Goal: Task Accomplishment & Management: Use online tool/utility

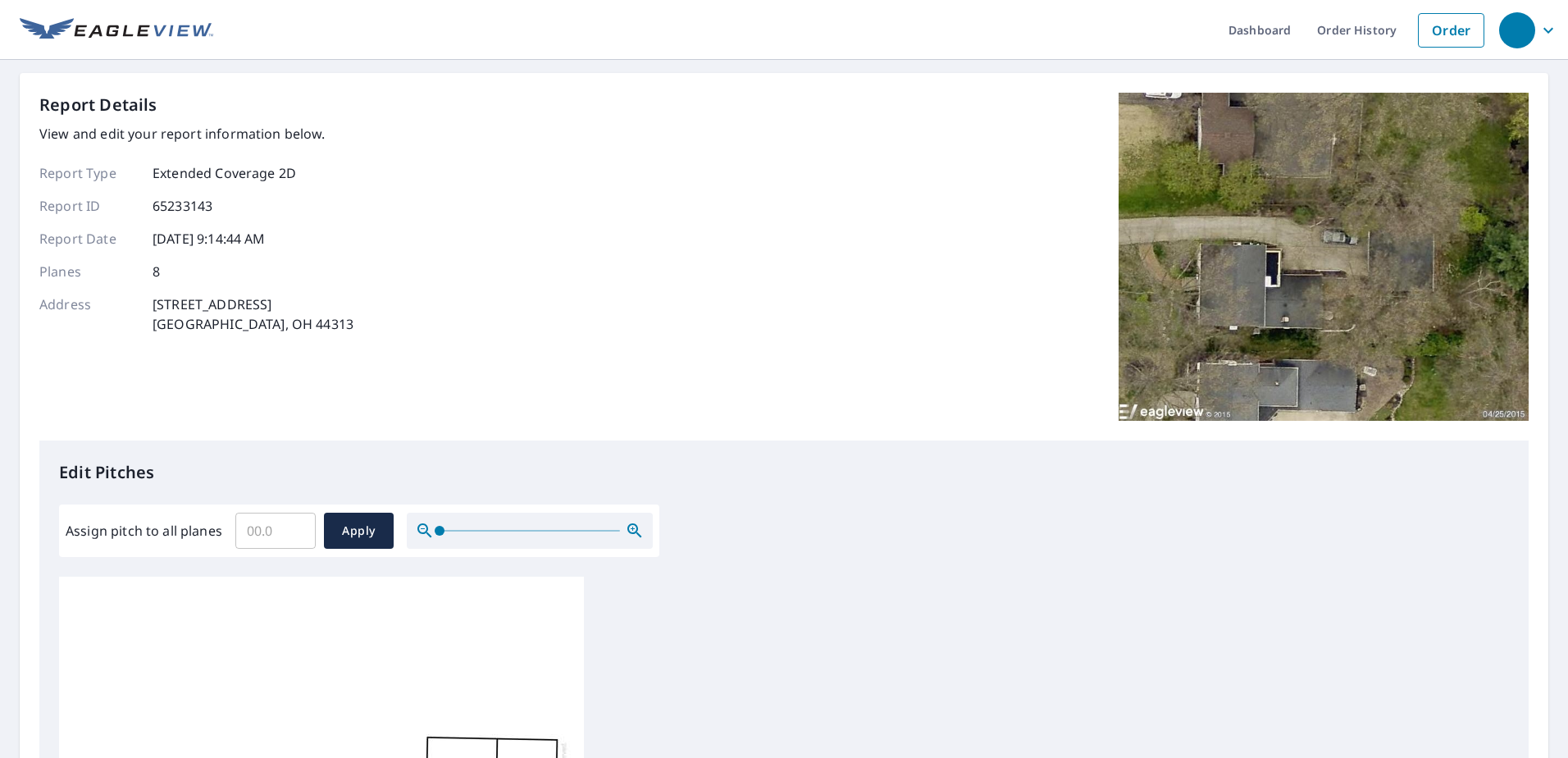
click at [689, 133] on div "Report Details View and edit your report information below. Report Type Extende…" at bounding box center [783, 266] width 1489 height 347
click at [1331, 33] on link "Order History" at bounding box center [1357, 30] width 106 height 60
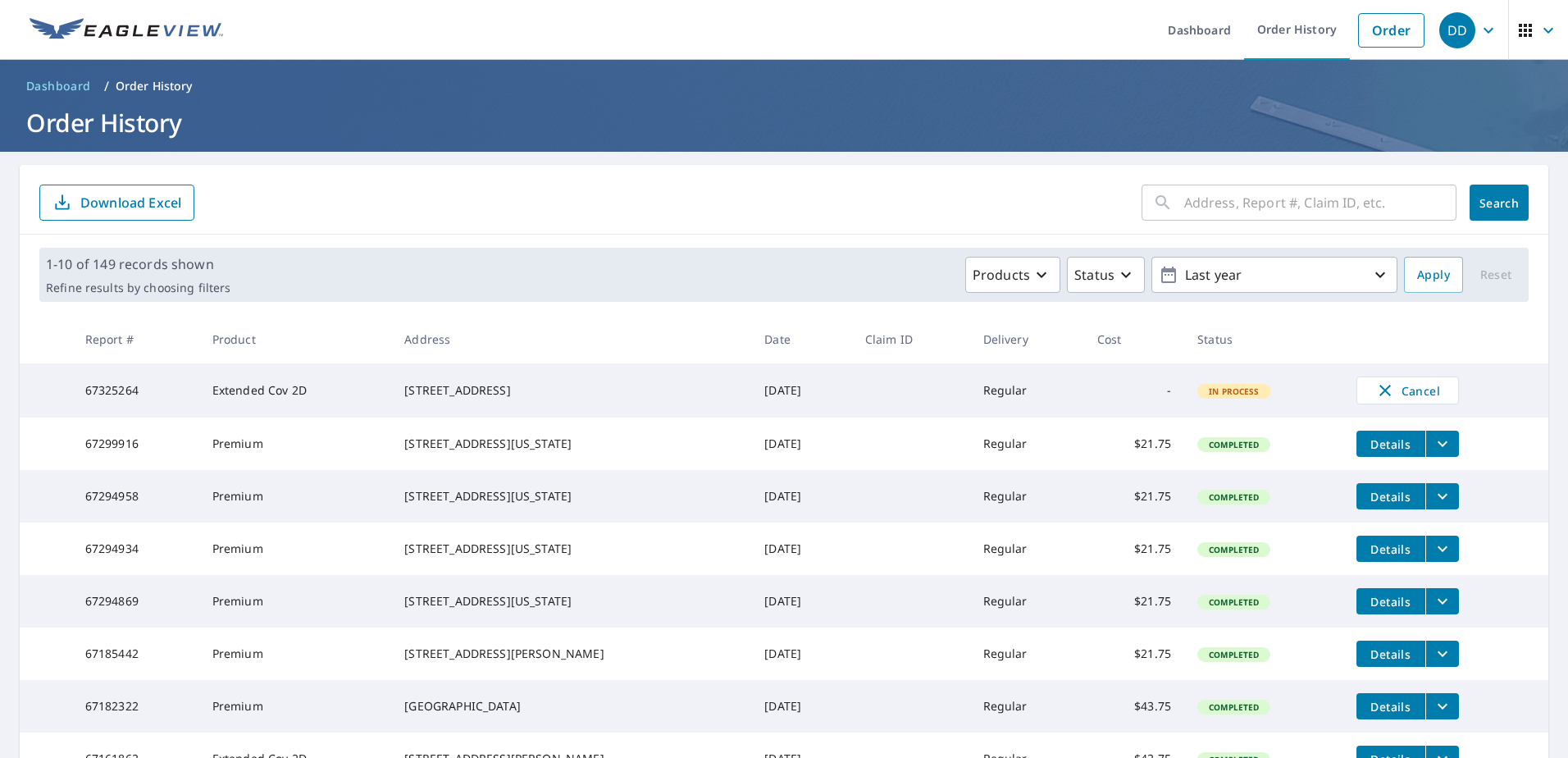
click at [593, 191] on form "​ Search Download Excel" at bounding box center [783, 202] width 1489 height 36
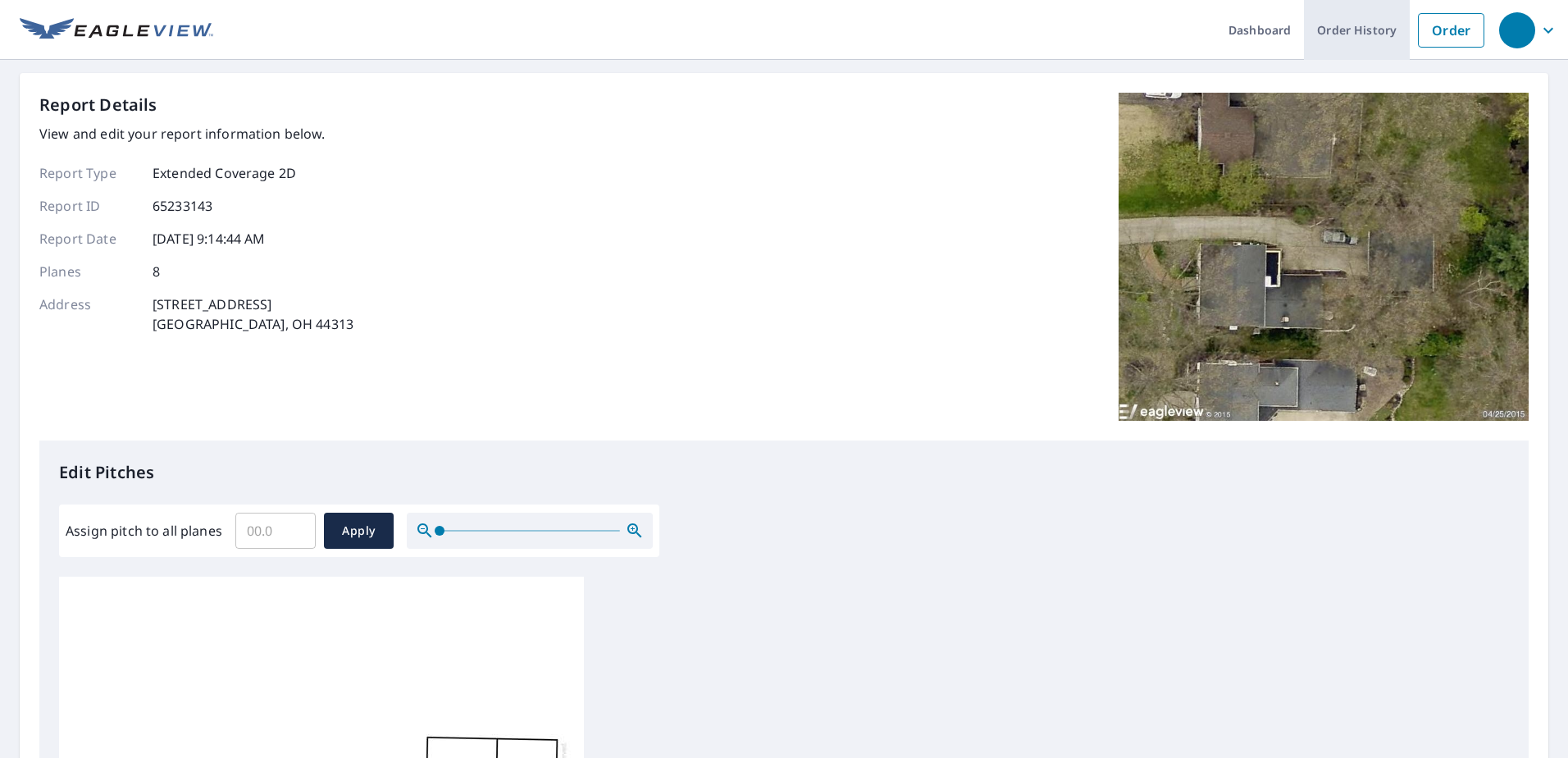
click at [1343, 30] on link "Order History" at bounding box center [1357, 30] width 106 height 60
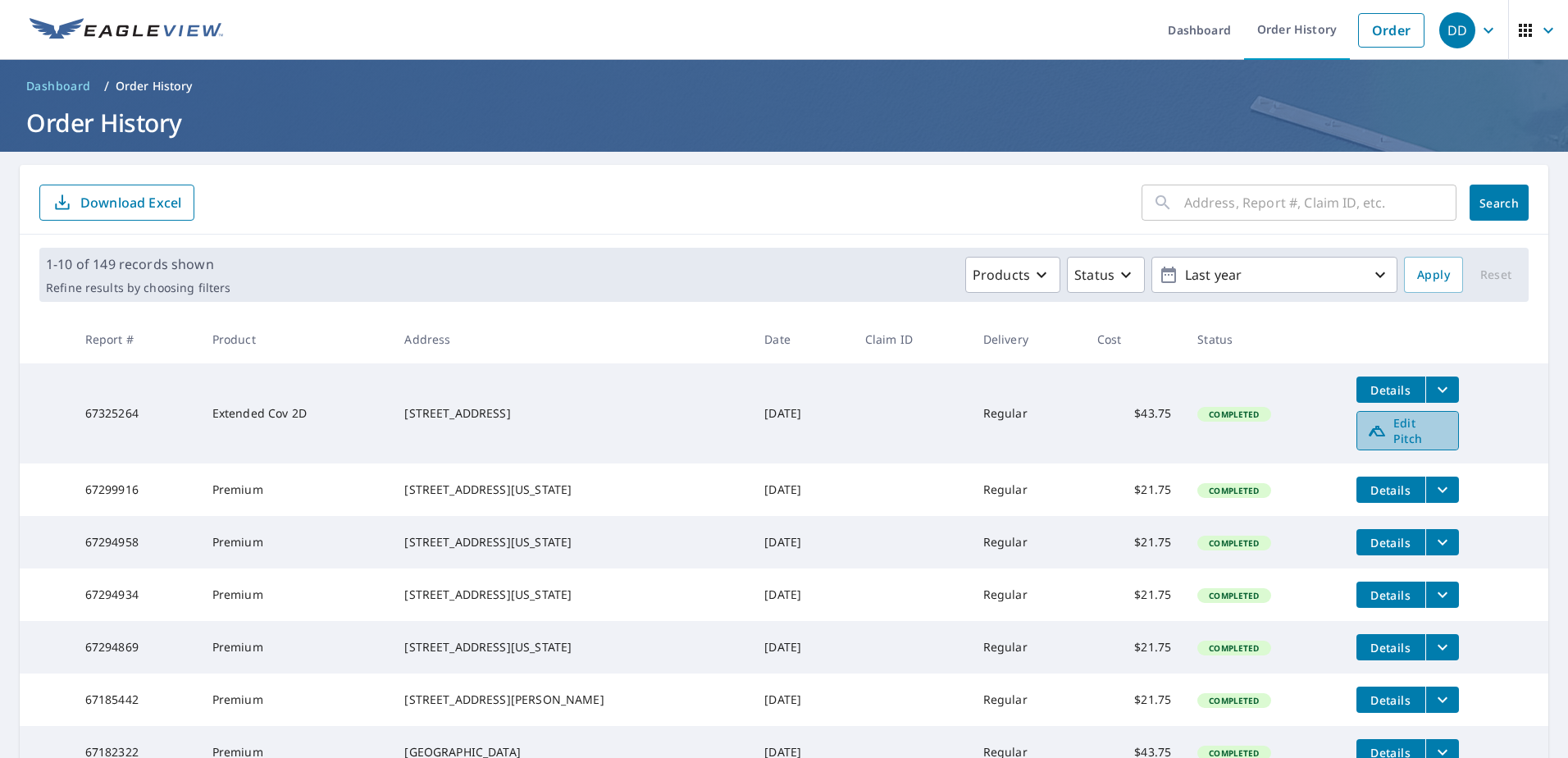
click at [1399, 428] on span "Edit Pitch" at bounding box center [1408, 430] width 81 height 32
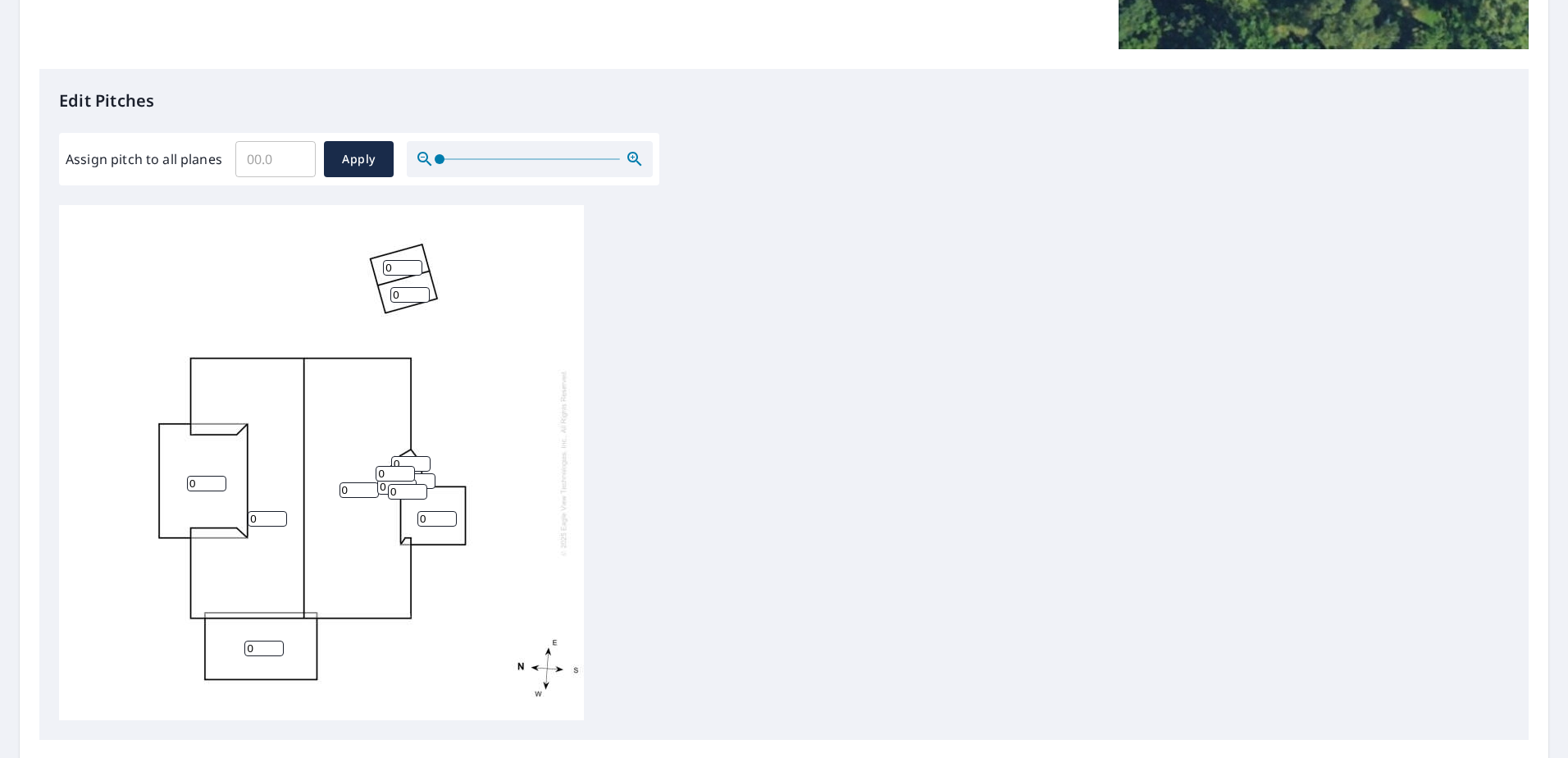
scroll to position [492, 0]
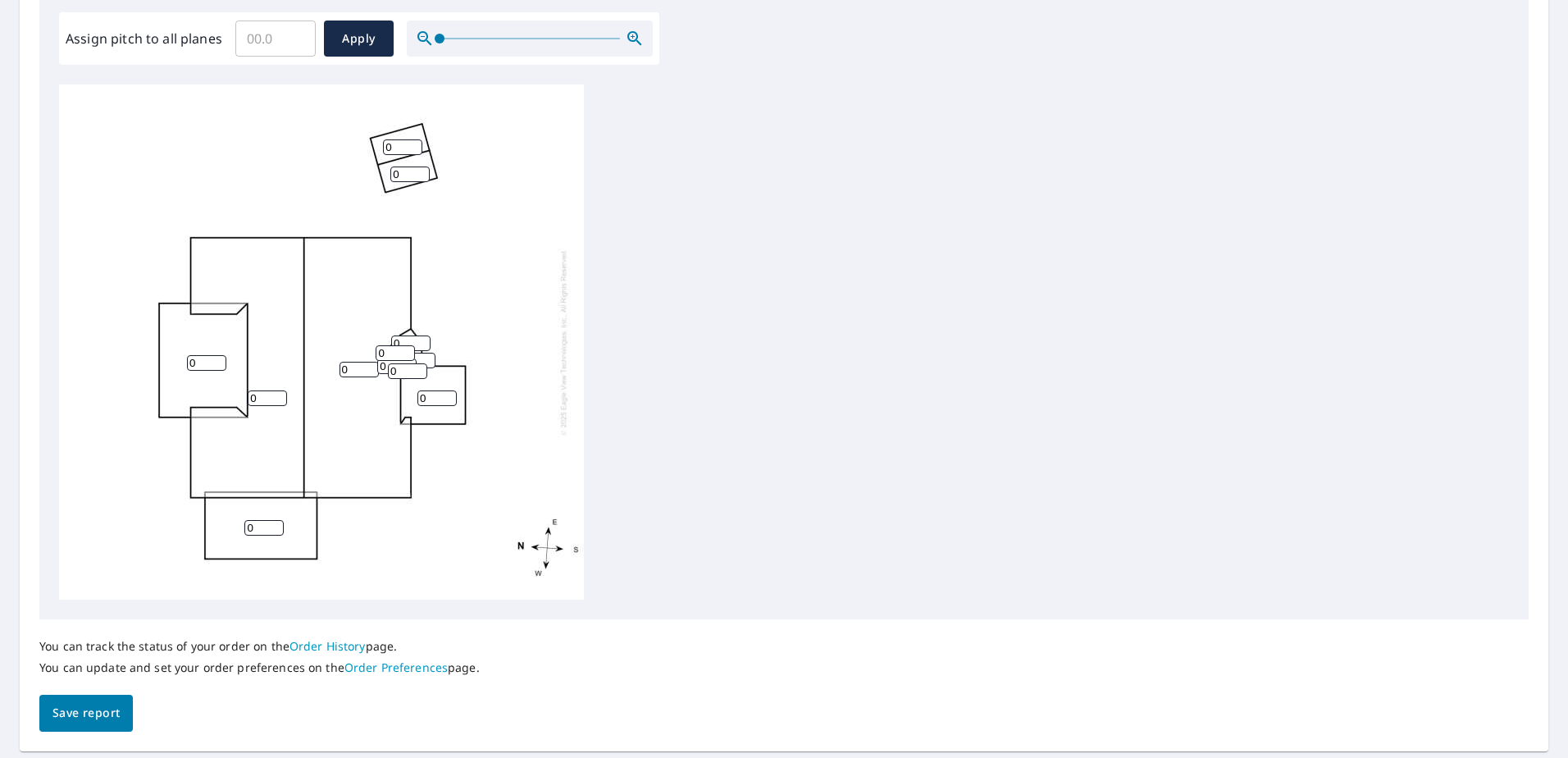
click at [206, 362] on input "0" at bounding box center [206, 362] width 39 height 16
click at [206, 362] on input "0" at bounding box center [206, 362] width 39 height 16
type input "8"
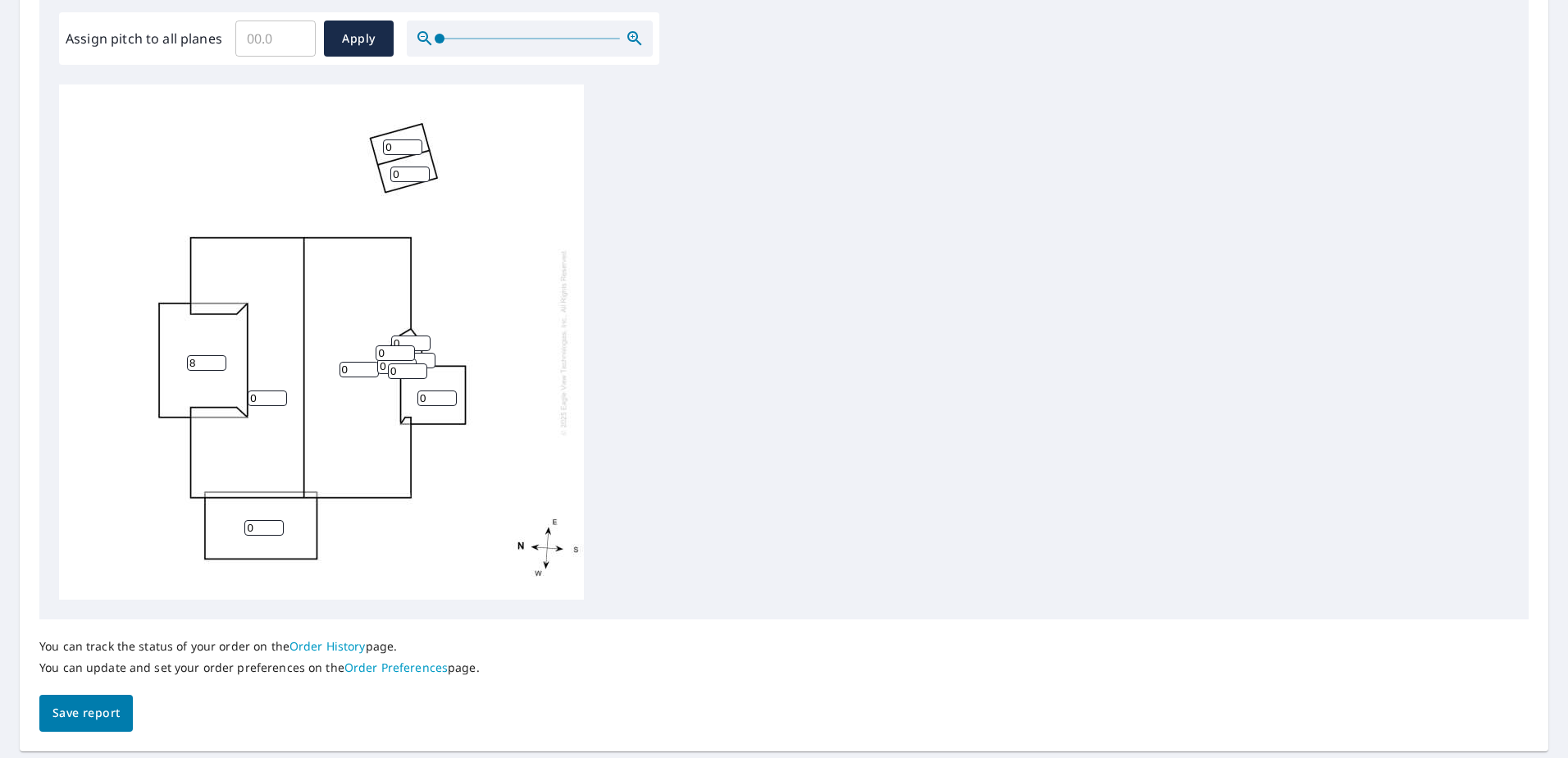
click at [266, 398] on input "0" at bounding box center [267, 398] width 39 height 16
type input "10"
click at [367, 368] on input "1" at bounding box center [358, 369] width 39 height 16
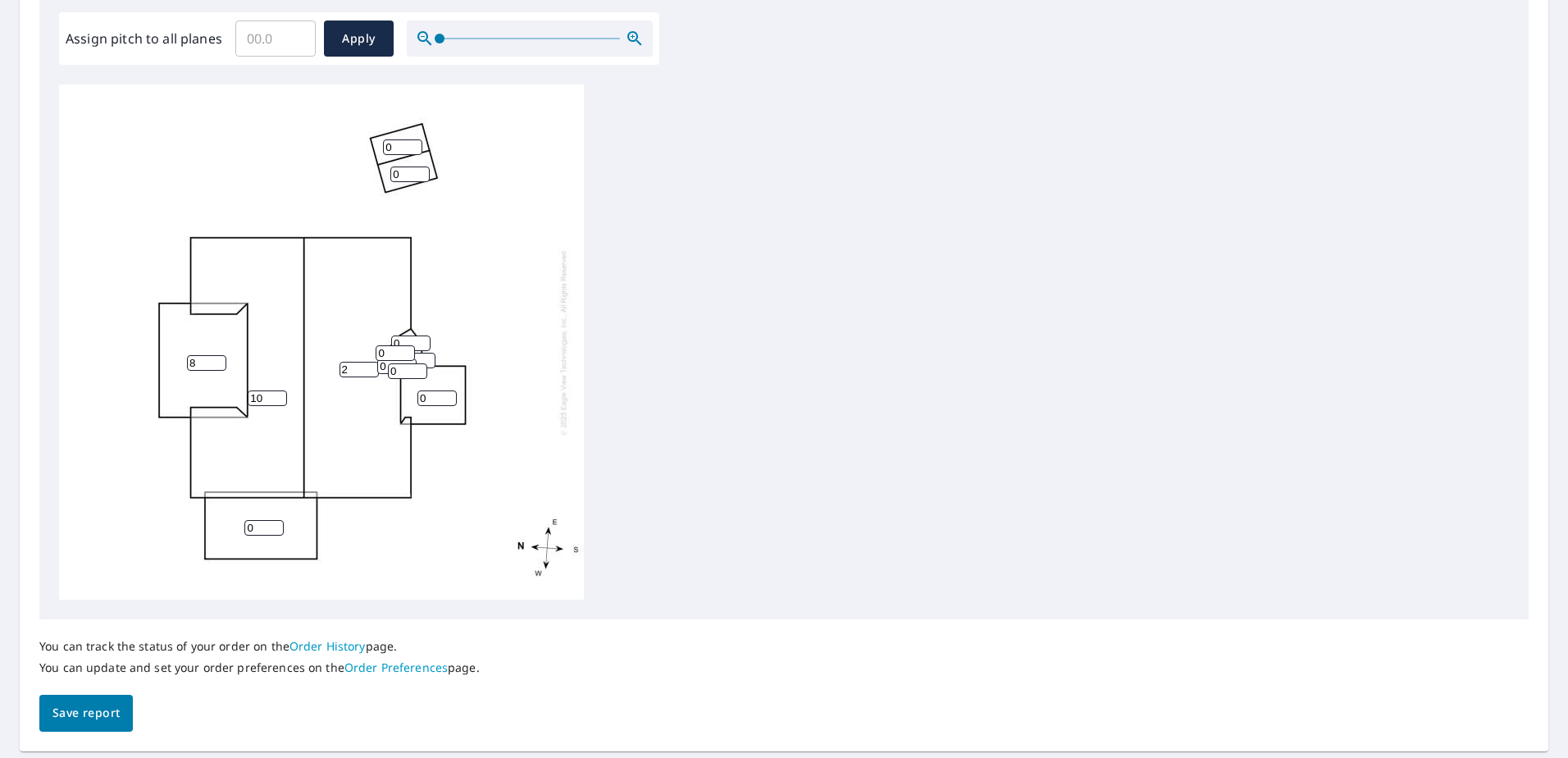
click at [367, 368] on input "2" at bounding box center [358, 369] width 39 height 16
click at [367, 368] on input "3" at bounding box center [358, 369] width 39 height 16
type input "4"
click at [367, 368] on input "4" at bounding box center [358, 369] width 39 height 16
type input "10"
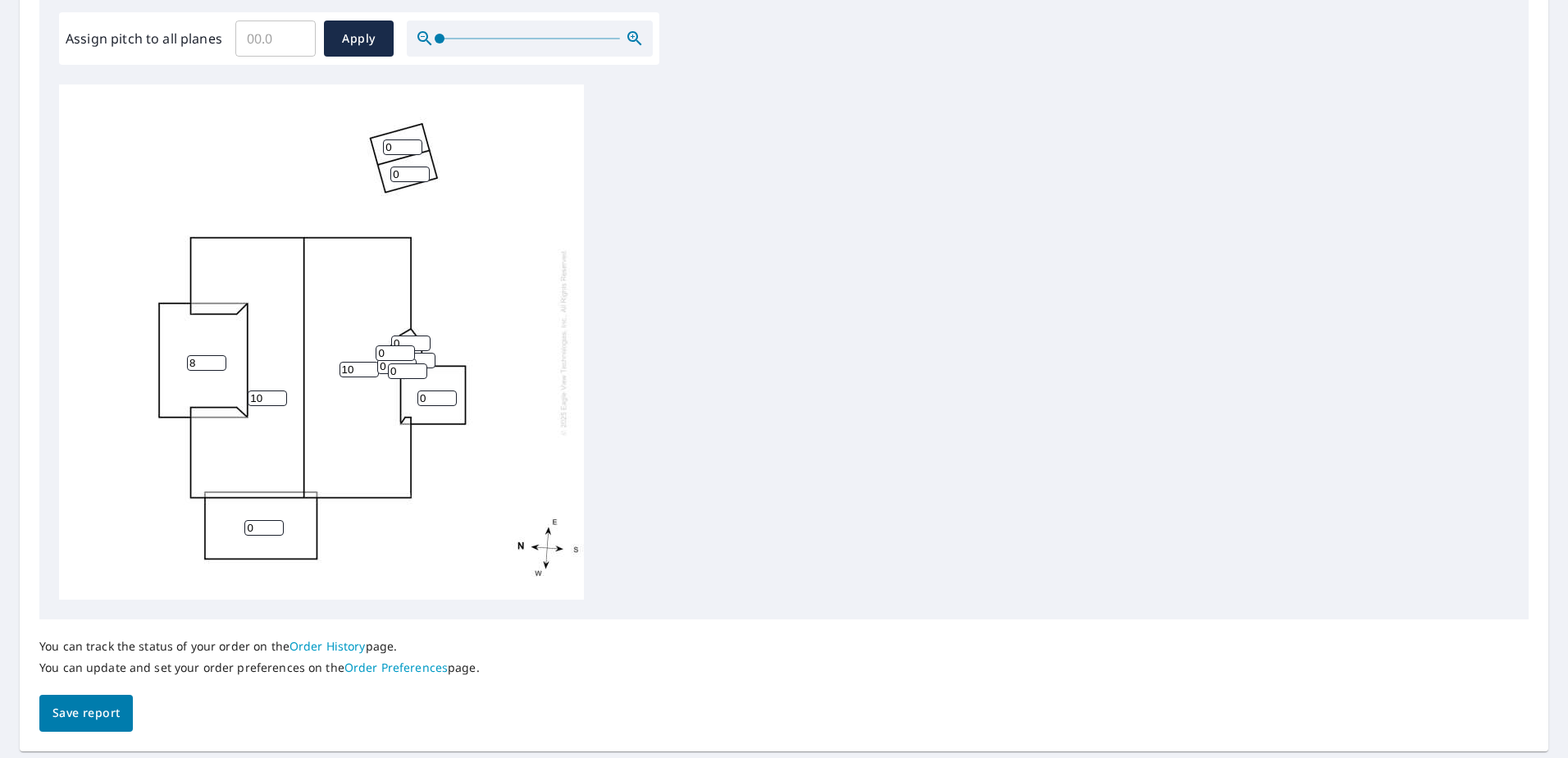
click at [559, 343] on div "10 10 8 0 0 0 0 0 0 0 0 0" at bounding box center [321, 342] width 525 height 515
click at [389, 353] on input "0" at bounding box center [395, 352] width 39 height 16
type input "10"
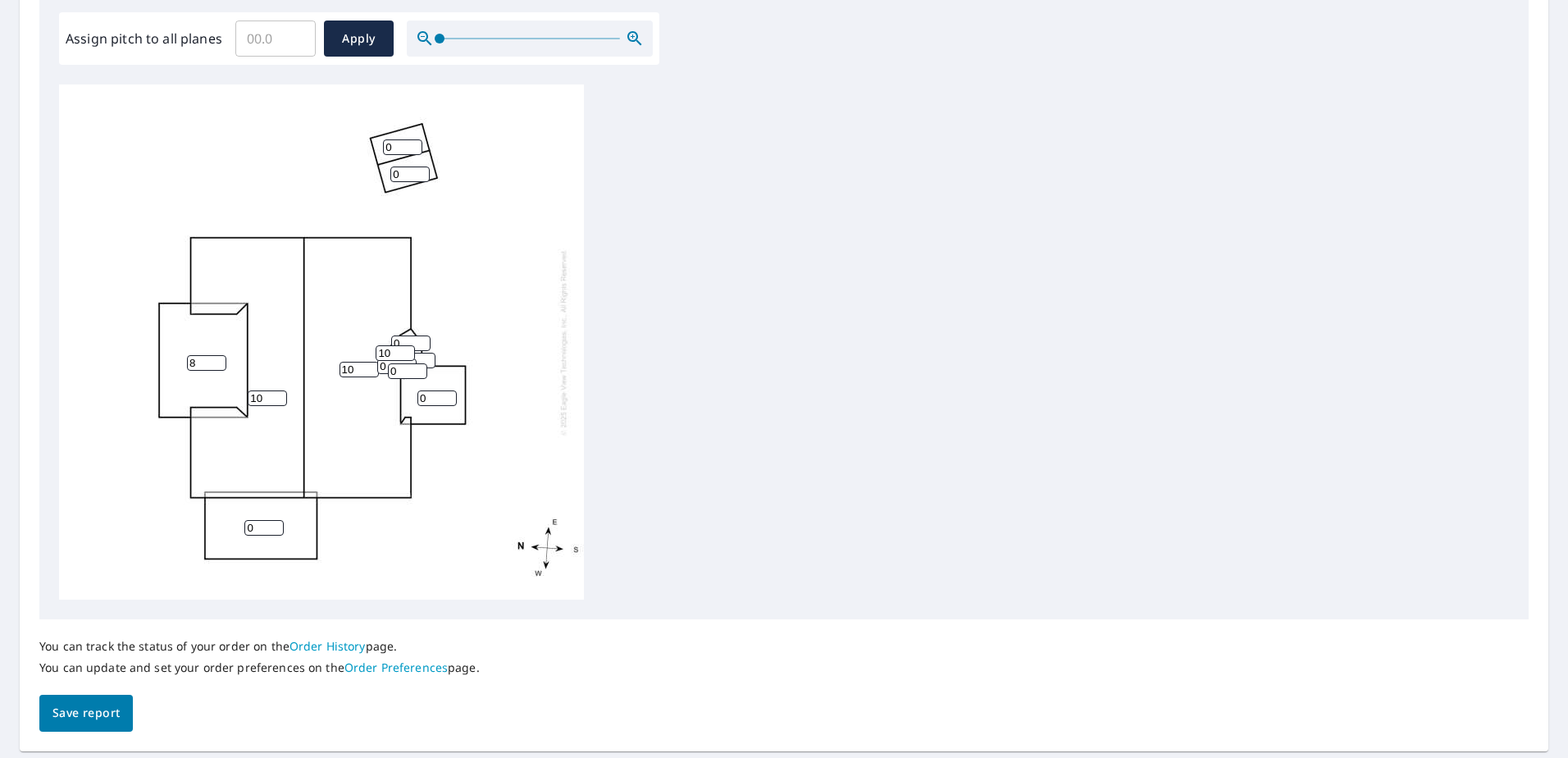
click at [411, 340] on input "0" at bounding box center [411, 343] width 39 height 16
type input "10"
click at [384, 369] on input "0" at bounding box center [397, 366] width 39 height 16
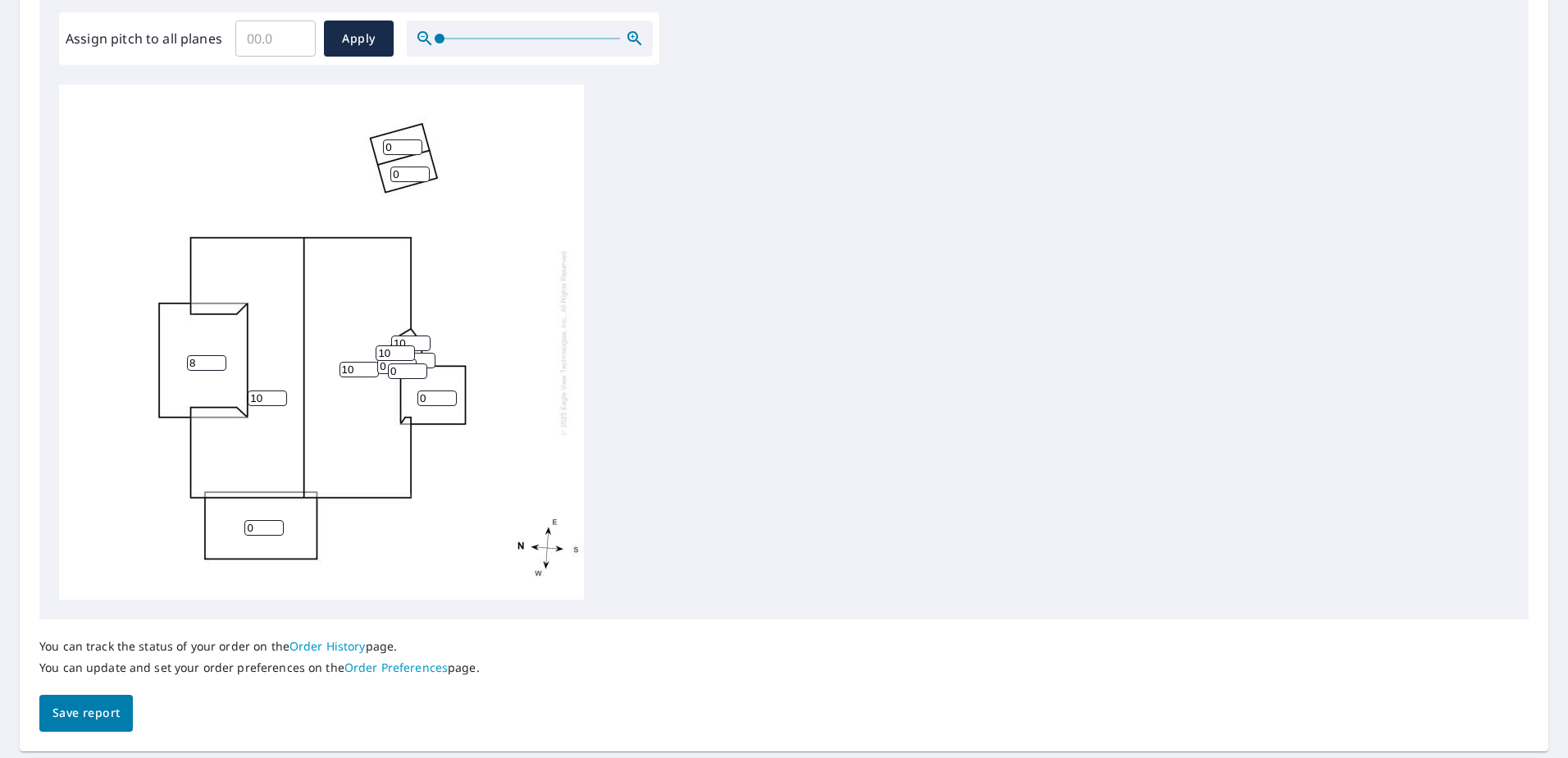
click at [384, 369] on input "0" at bounding box center [397, 366] width 39 height 16
click at [386, 368] on input "0" at bounding box center [397, 366] width 39 height 16
type input "10"
click at [398, 375] on input "0" at bounding box center [407, 371] width 39 height 16
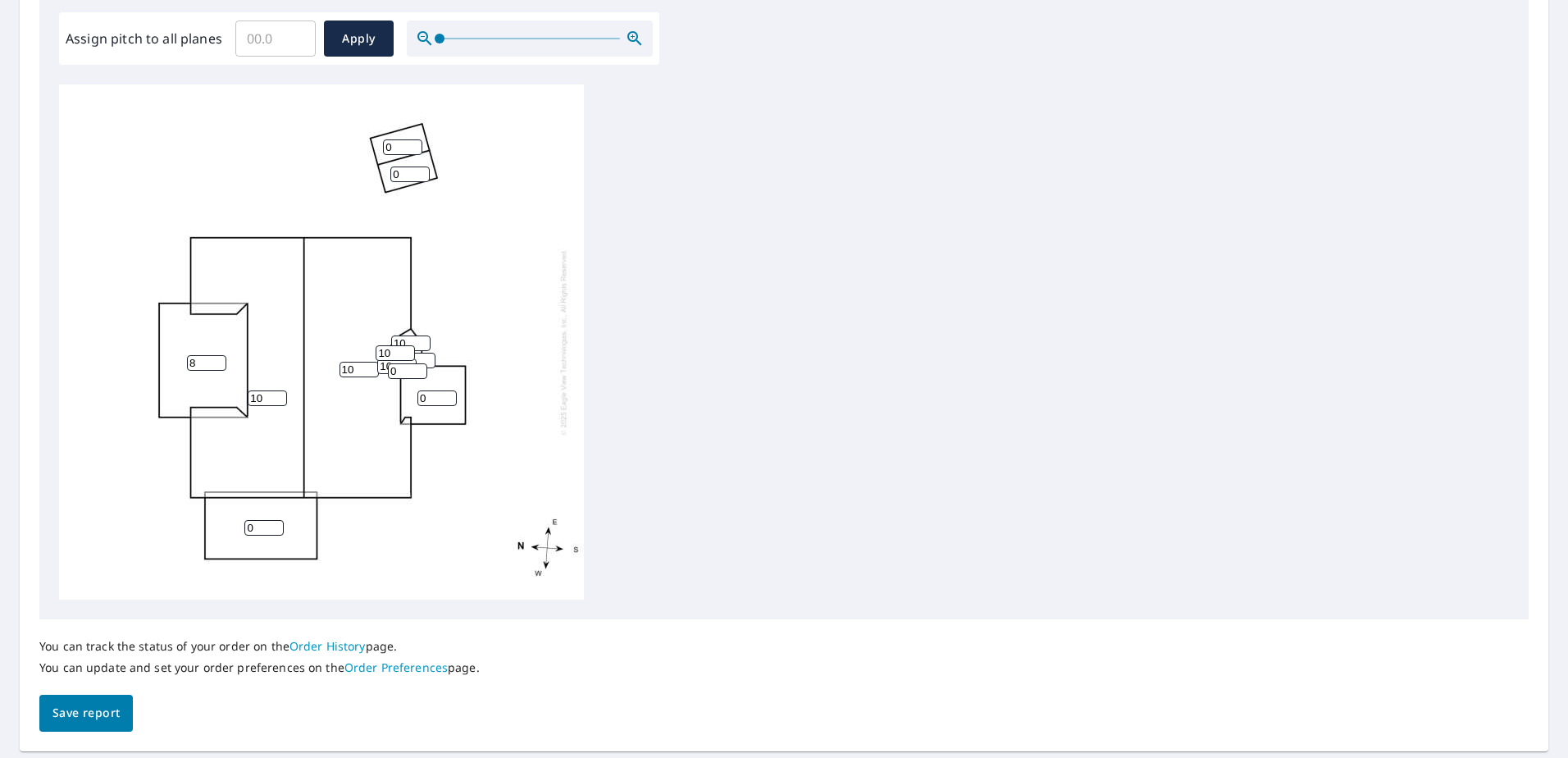
click at [398, 374] on input "0" at bounding box center [407, 371] width 39 height 16
type input "10"
click at [728, 226] on div "10 10 8 0 0 0 0 0 10 10 10 10" at bounding box center [784, 342] width 1450 height 515
click at [438, 398] on input "0" at bounding box center [436, 398] width 39 height 16
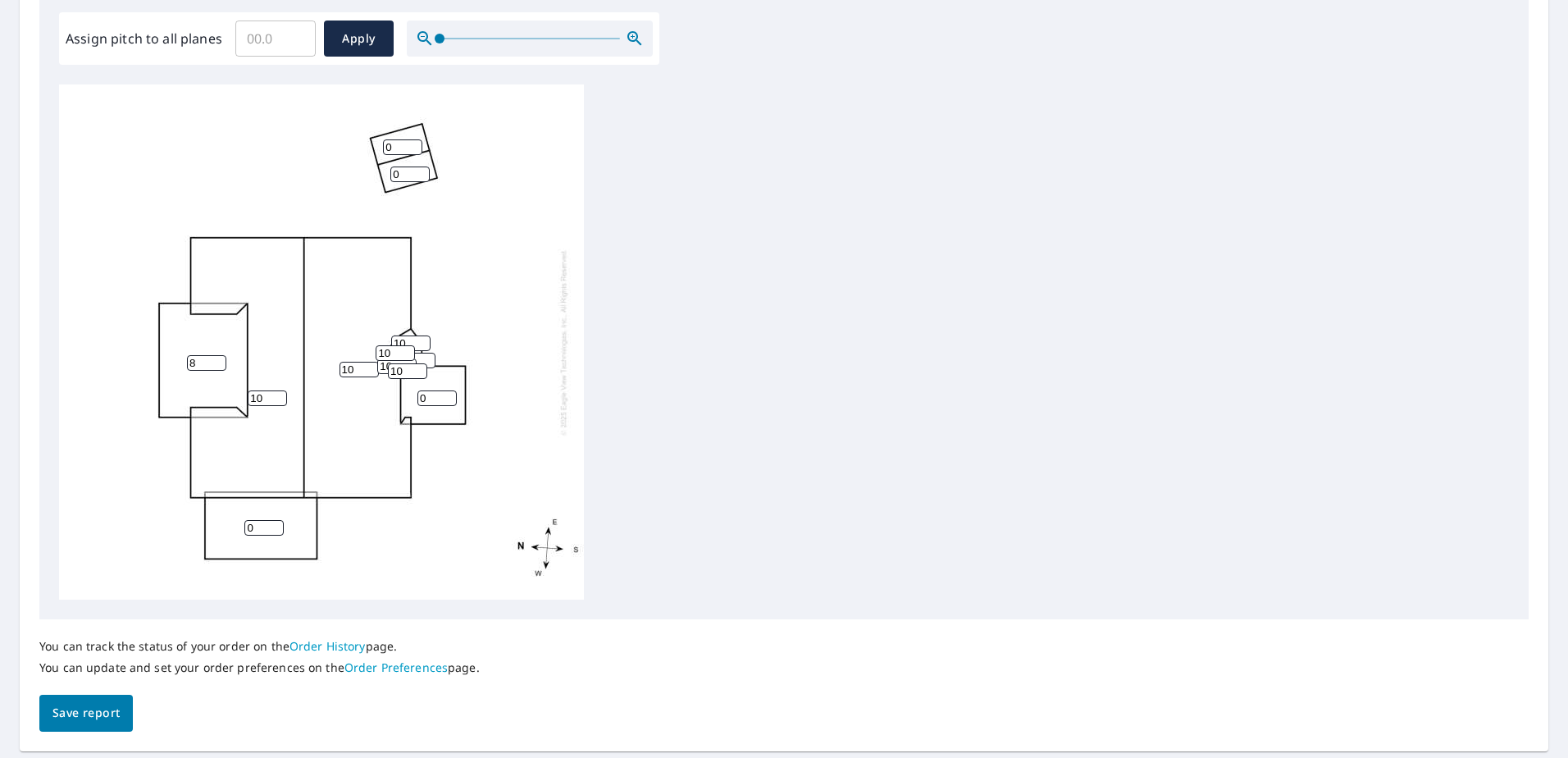
click at [437, 399] on input "0" at bounding box center [436, 398] width 39 height 16
click at [263, 522] on input "0" at bounding box center [264, 527] width 39 height 16
click at [264, 522] on input "0" at bounding box center [264, 527] width 39 height 16
type input "2"
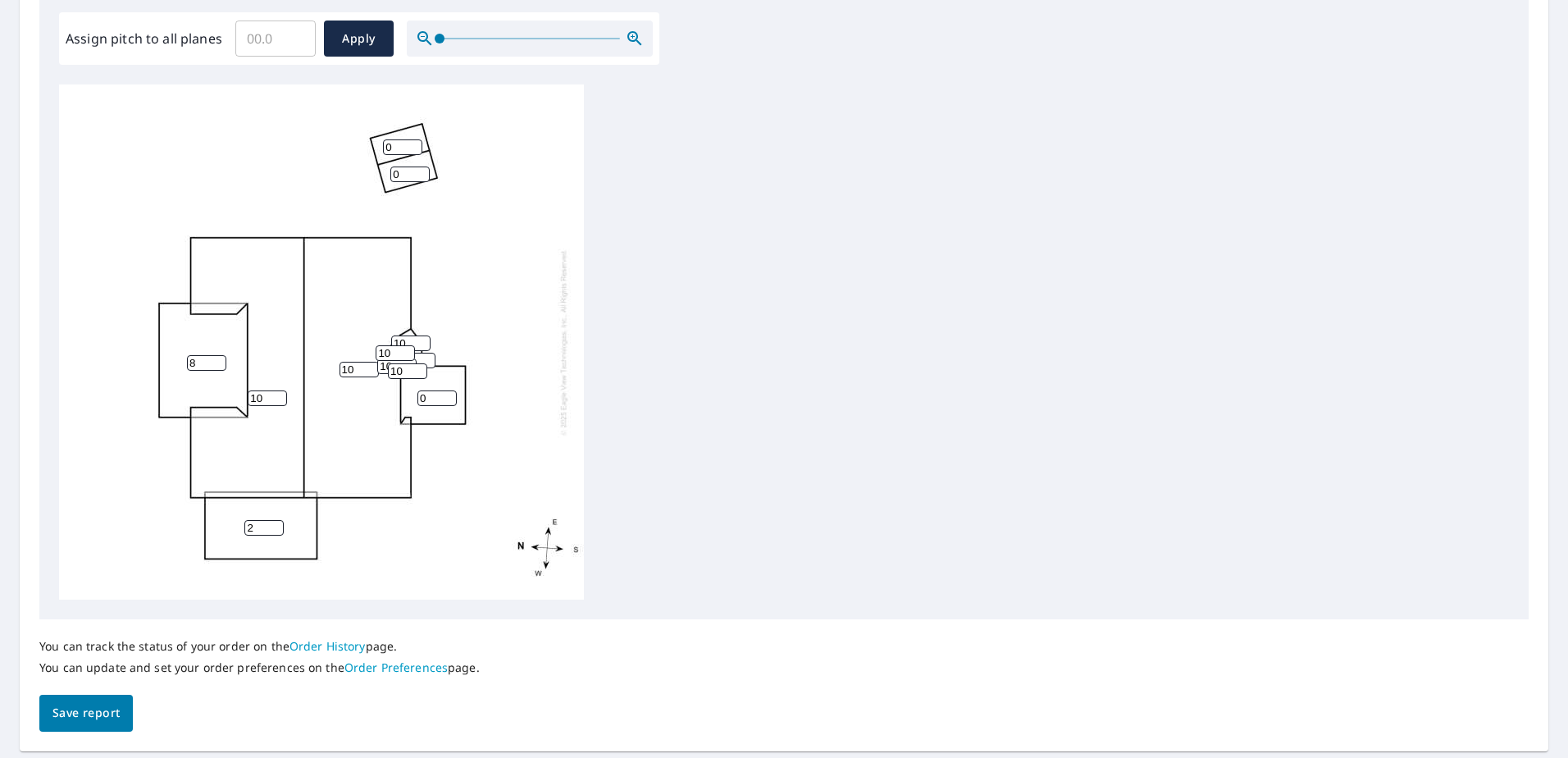
click at [436, 398] on input "0" at bounding box center [436, 398] width 39 height 16
click at [435, 398] on input "0" at bounding box center [436, 398] width 39 height 16
type input "1"
click at [580, 411] on div "10 10 8 2 1 0 0 0 10 10 10 10" at bounding box center [321, 342] width 525 height 515
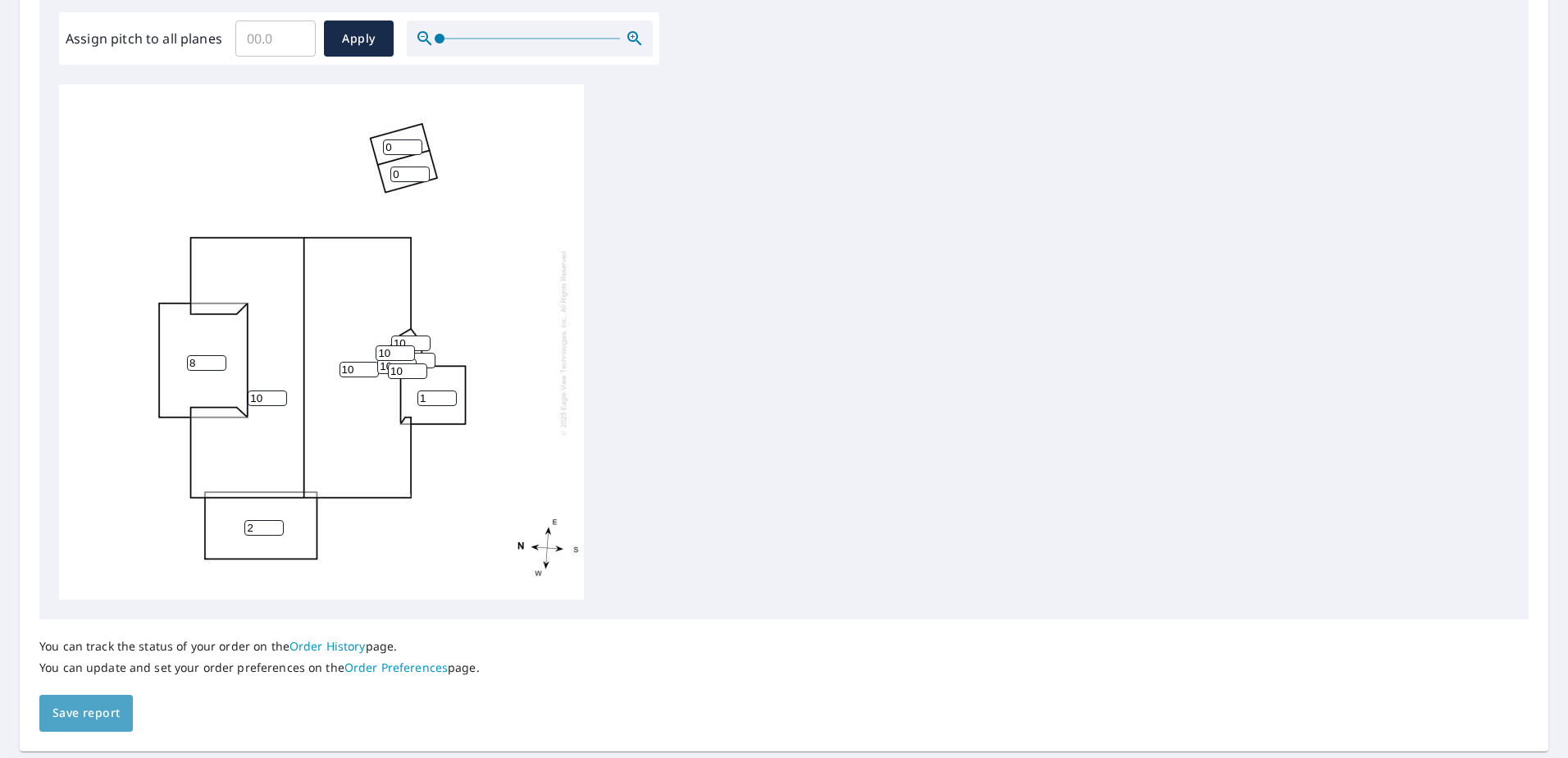
click at [81, 715] on span "Save report" at bounding box center [85, 712] width 67 height 21
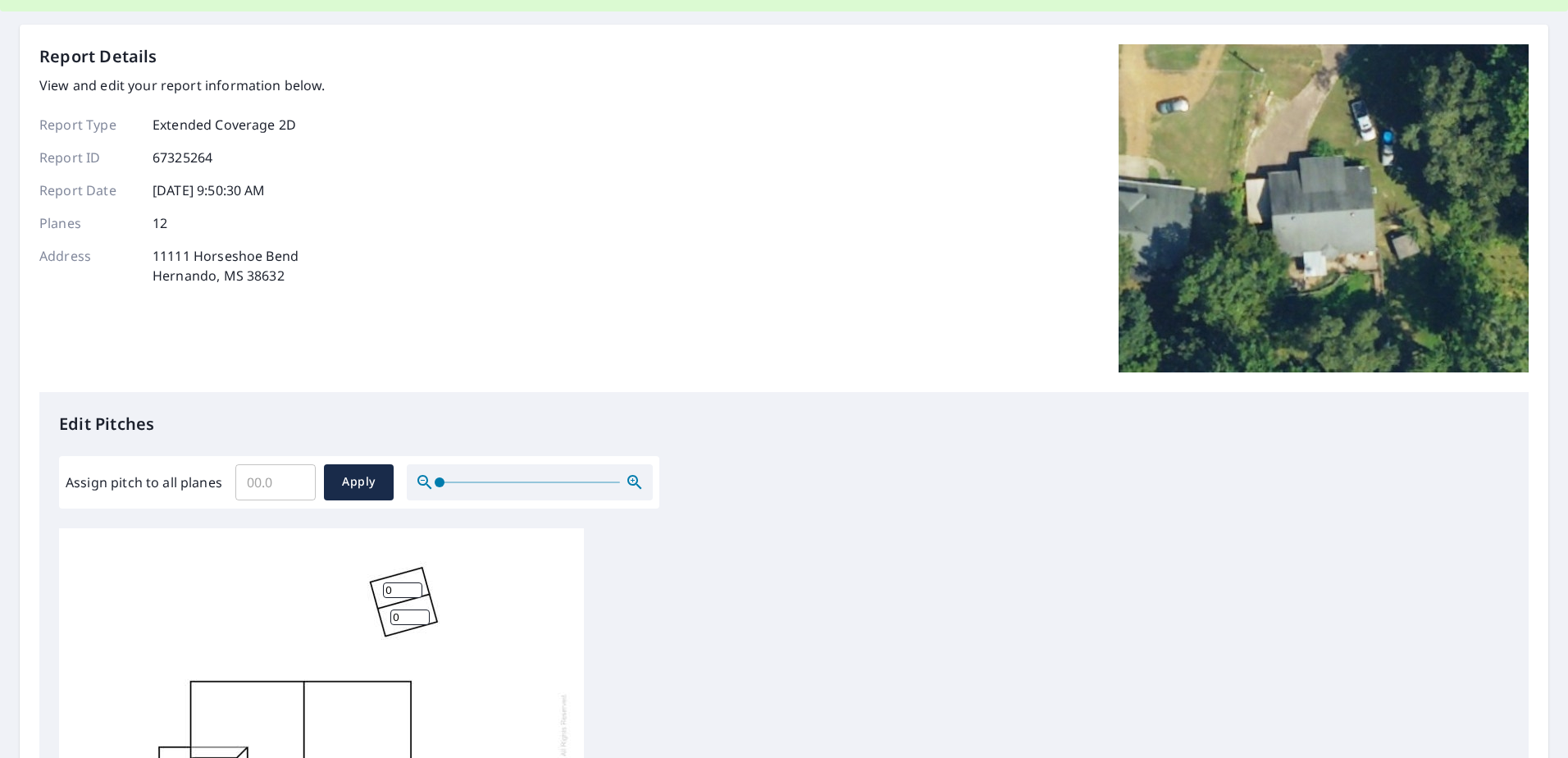
scroll to position [0, 0]
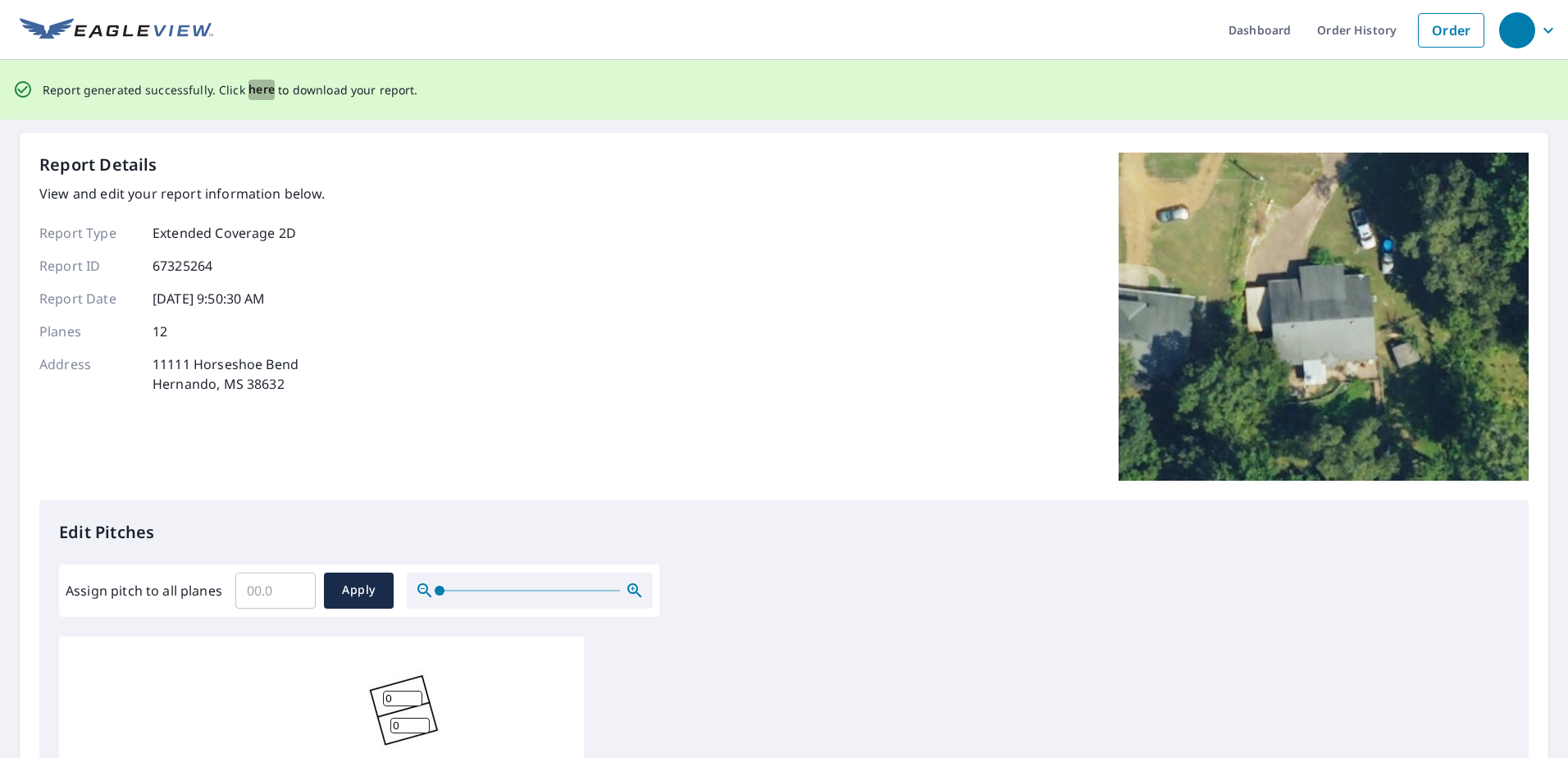
click at [254, 88] on span "here" at bounding box center [262, 90] width 27 height 21
